Goal: Find specific page/section: Find specific page/section

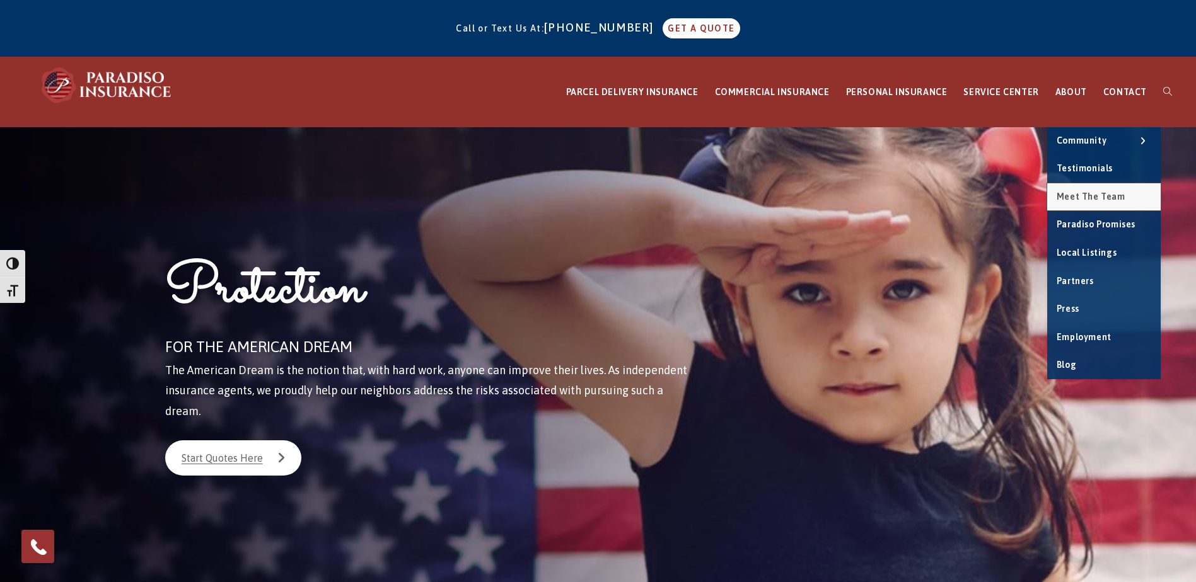
click at [1085, 196] on span "Meet the Team" at bounding box center [1090, 197] width 69 height 10
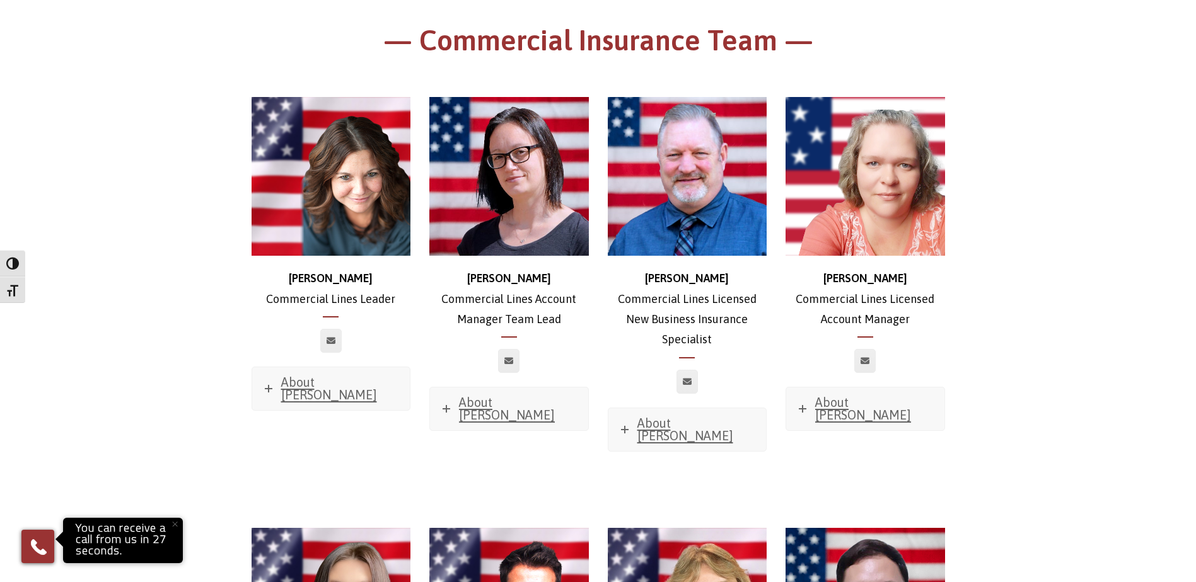
scroll to position [630, 0]
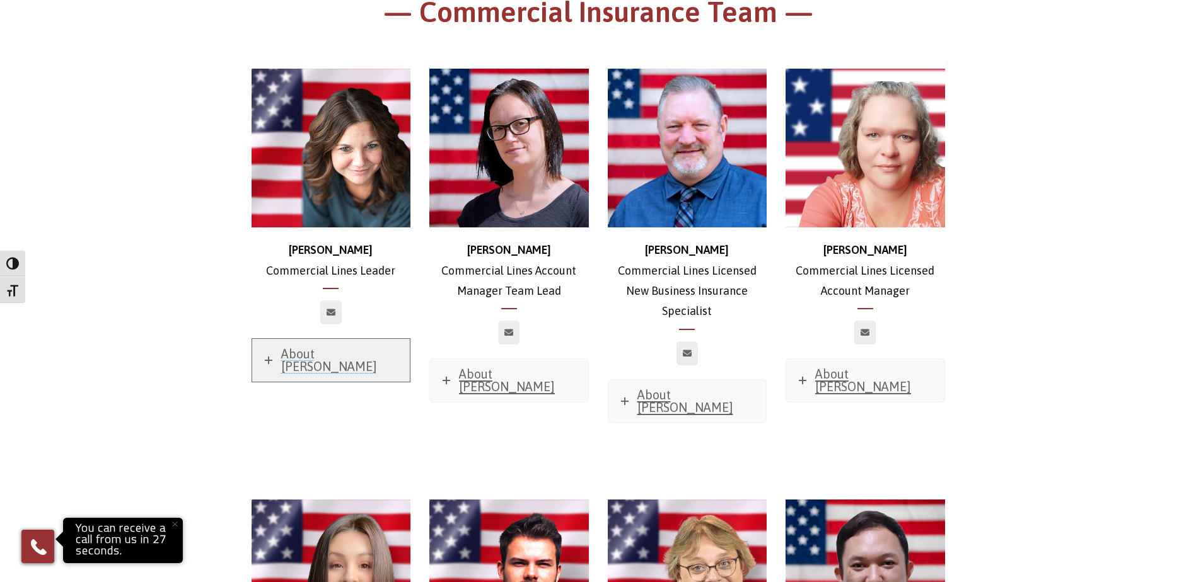
click at [333, 348] on span "About Stephanie" at bounding box center [329, 360] width 96 height 27
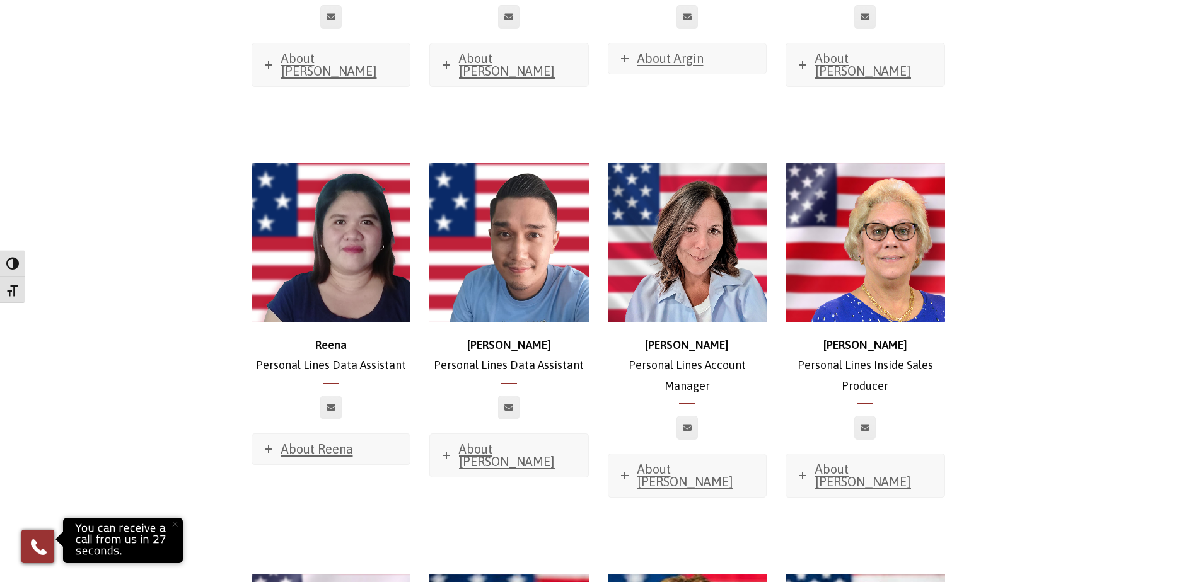
scroll to position [5547, 0]
